Goal: Find specific page/section: Find specific page/section

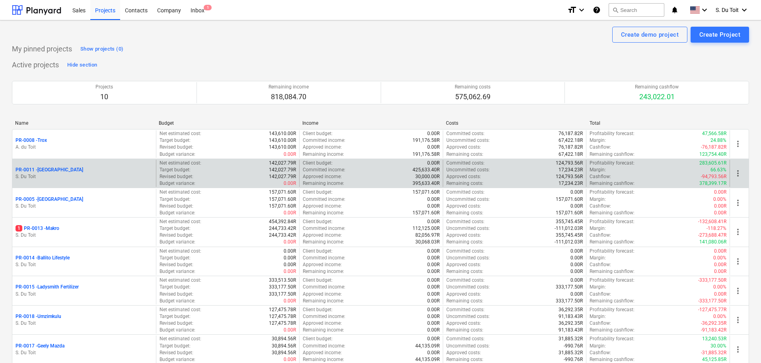
click at [97, 178] on p "S. Du Toit" at bounding box center [84, 176] width 137 height 7
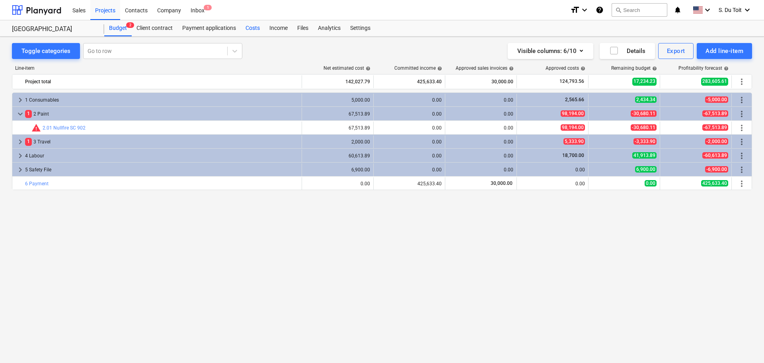
drag, startPoint x: 249, startPoint y: 29, endPoint x: 260, endPoint y: 34, distance: 12.1
click at [249, 29] on div "Costs" at bounding box center [253, 28] width 24 height 16
